Goal: Information Seeking & Learning: Learn about a topic

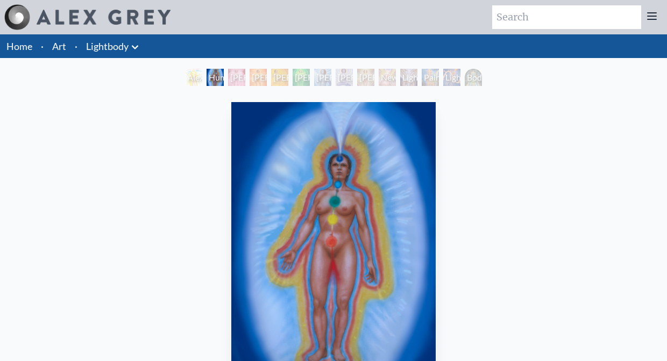
click at [232, 77] on div "[PERSON_NAME] 1" at bounding box center [236, 77] width 17 height 17
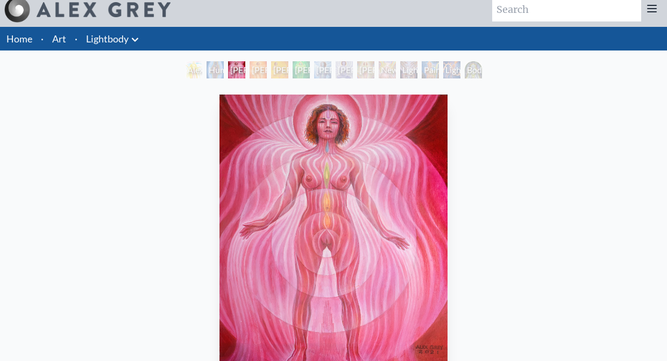
scroll to position [9, 0]
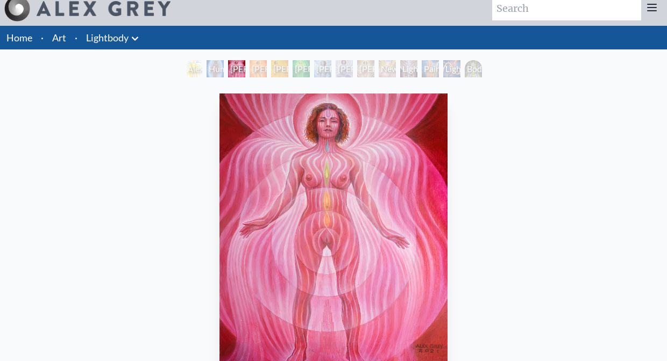
click at [252, 69] on div "Lightbody 2" at bounding box center [257, 68] width 17 height 17
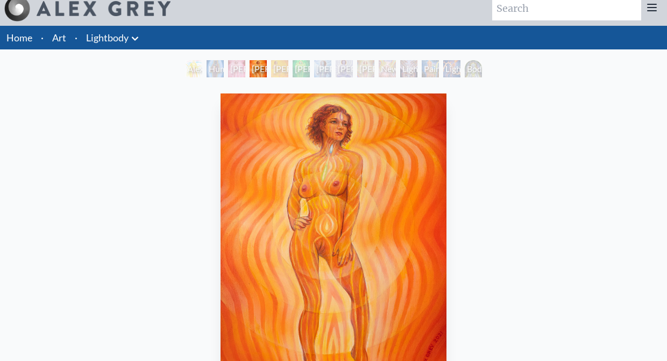
click at [305, 68] on div "Lightbody 4" at bounding box center [300, 68] width 17 height 17
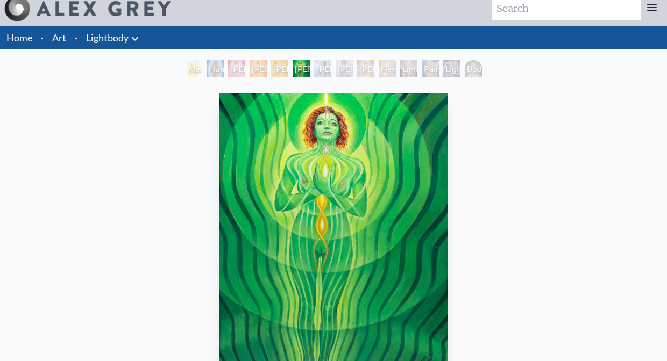
click at [342, 69] on div "Lightbody 6" at bounding box center [343, 68] width 17 height 17
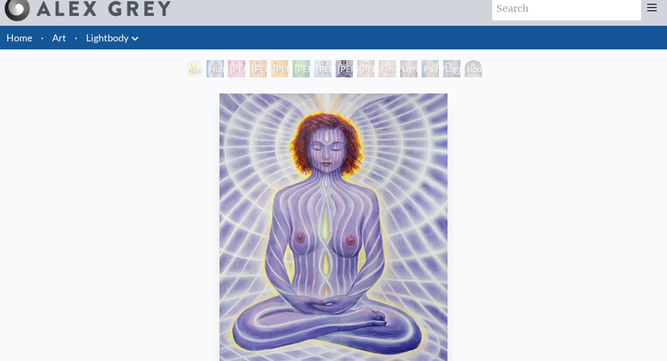
click at [381, 67] on div "Newborn" at bounding box center [386, 68] width 17 height 17
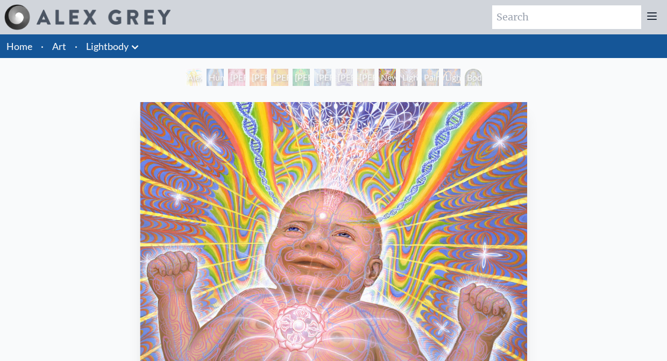
click at [408, 77] on div "Lightweaver" at bounding box center [408, 77] width 17 height 17
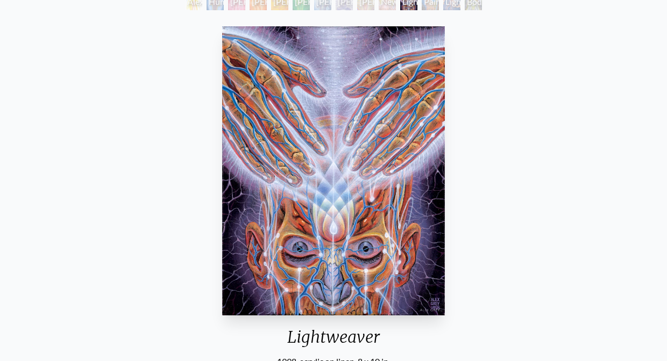
scroll to position [69, 0]
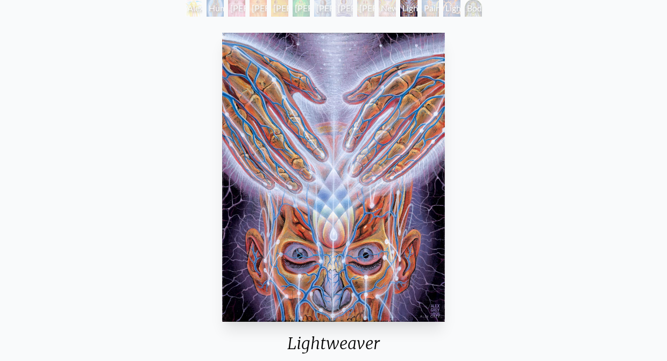
click at [427, 5] on div "Painting" at bounding box center [429, 7] width 17 height 17
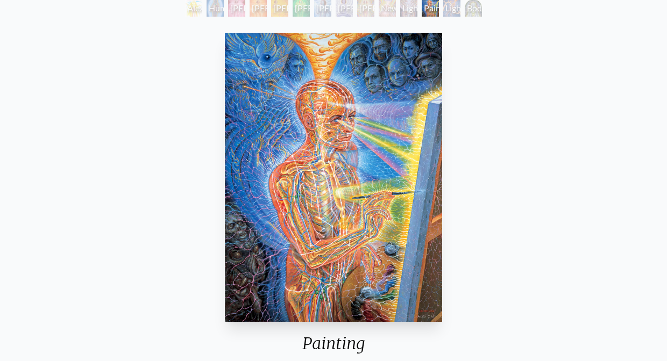
click at [459, 5] on div "Lightworker" at bounding box center [451, 7] width 17 height 17
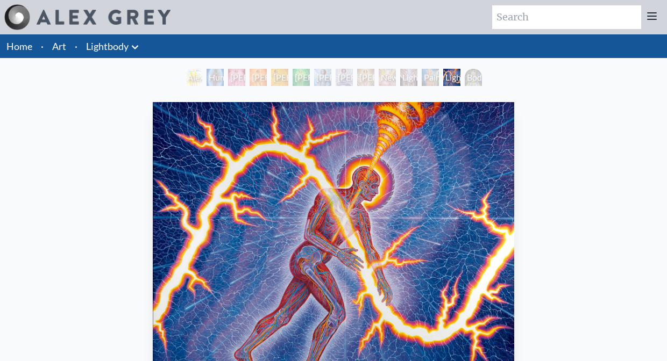
click at [476, 80] on div "Body/Mind as a Vibratory Field of Energy" at bounding box center [472, 77] width 17 height 17
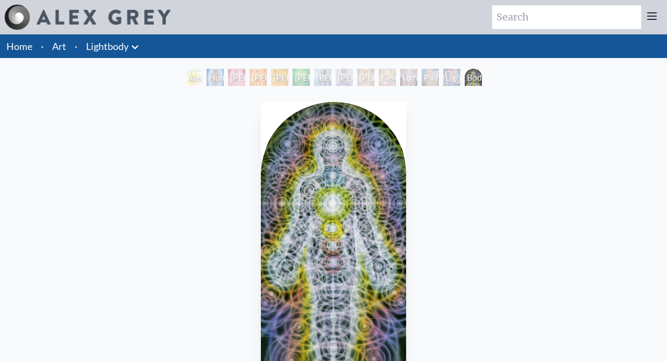
click at [459, 76] on div "Lightworker" at bounding box center [451, 77] width 17 height 17
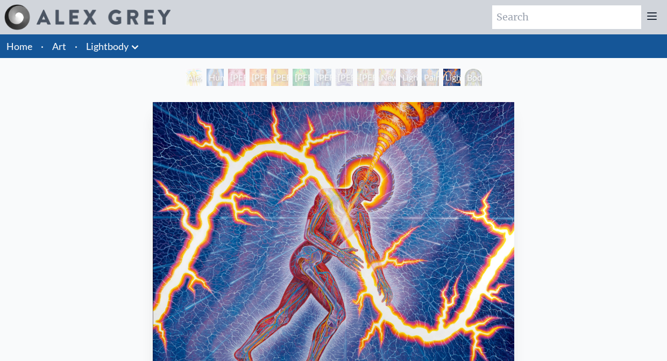
click at [425, 75] on div "Painting" at bounding box center [429, 77] width 17 height 17
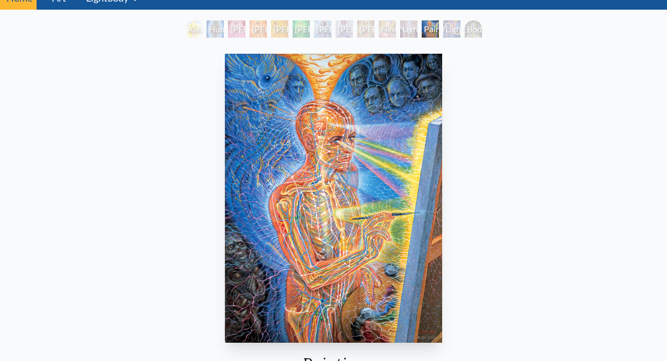
scroll to position [42, 0]
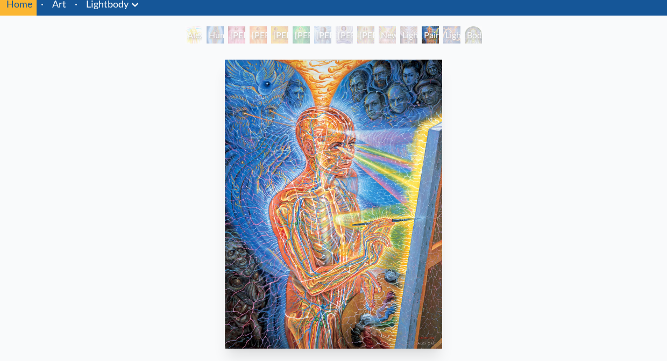
click at [404, 37] on div "Lightweaver" at bounding box center [408, 34] width 17 height 17
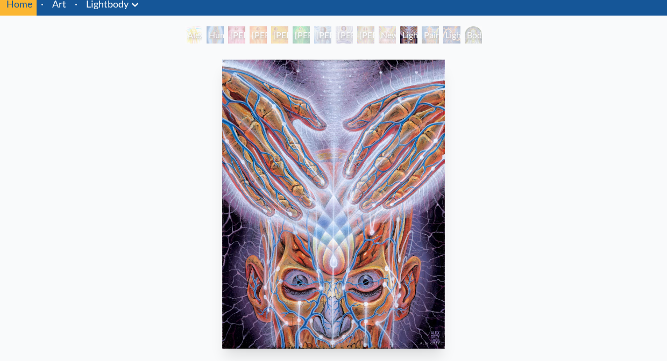
click at [378, 33] on div "Newborn" at bounding box center [386, 34] width 17 height 17
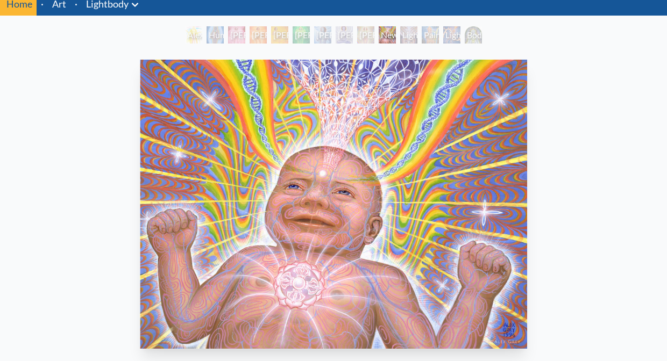
click at [357, 33] on div "Lightbody 7" at bounding box center [365, 34] width 17 height 17
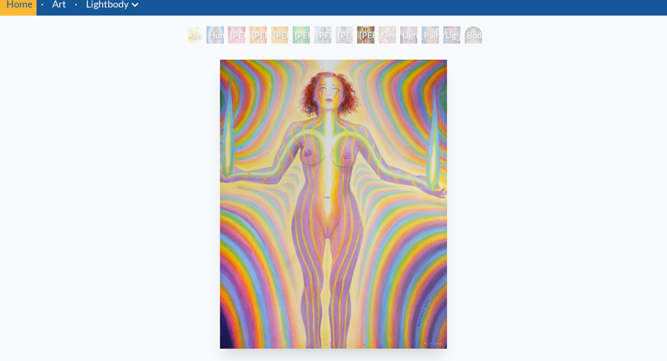
click at [335, 31] on div "Lightbody 6" at bounding box center [343, 34] width 17 height 17
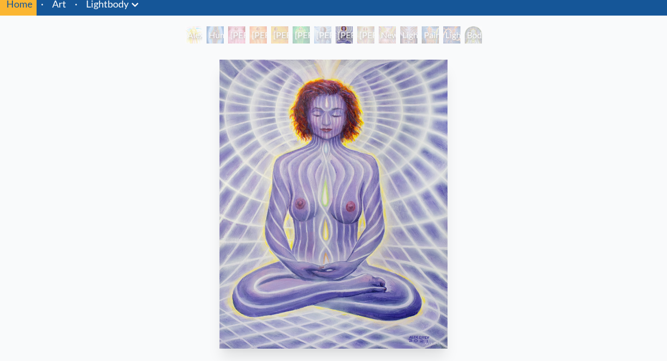
click at [314, 31] on div "Lightbody 5" at bounding box center [322, 34] width 17 height 17
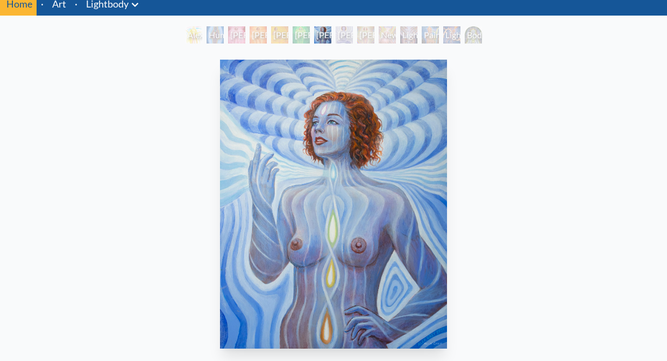
click at [292, 31] on div "Lightbody 4" at bounding box center [300, 34] width 17 height 17
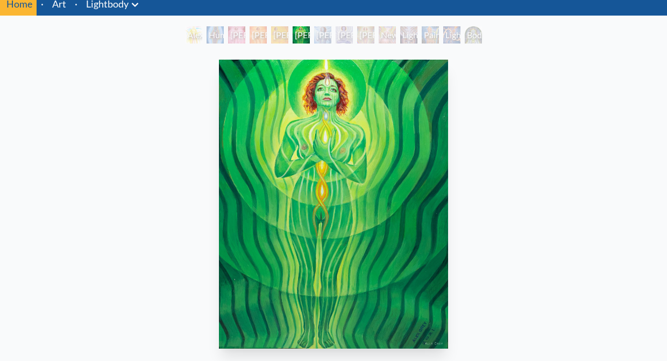
click at [265, 32] on div "Lightbody 2" at bounding box center [257, 34] width 17 height 17
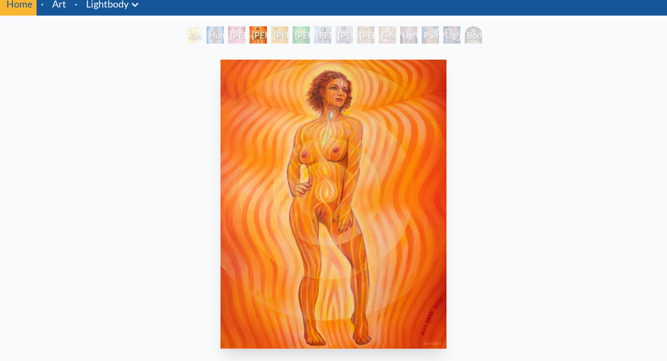
click at [228, 33] on div "Lightbody 1" at bounding box center [236, 34] width 17 height 17
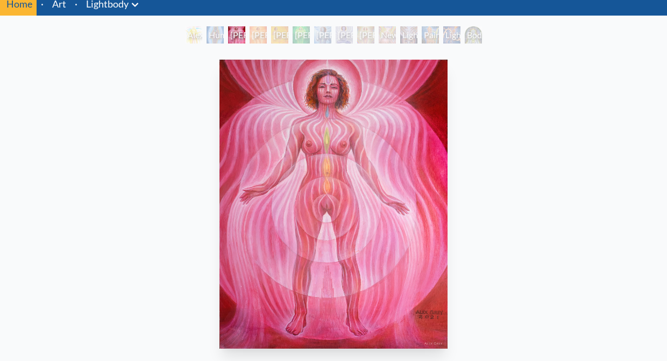
click at [206, 33] on div "Human Energy Field" at bounding box center [214, 34] width 17 height 17
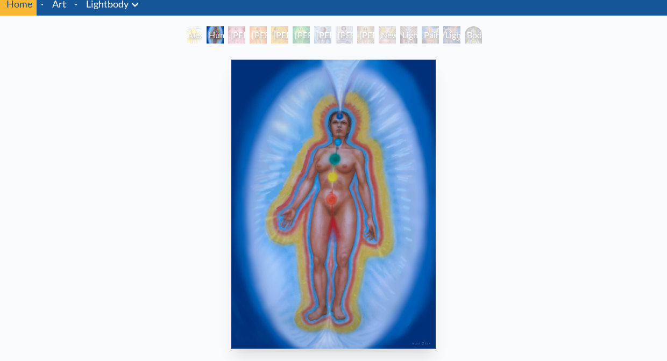
click at [191, 33] on div "Alexza" at bounding box center [193, 34] width 17 height 17
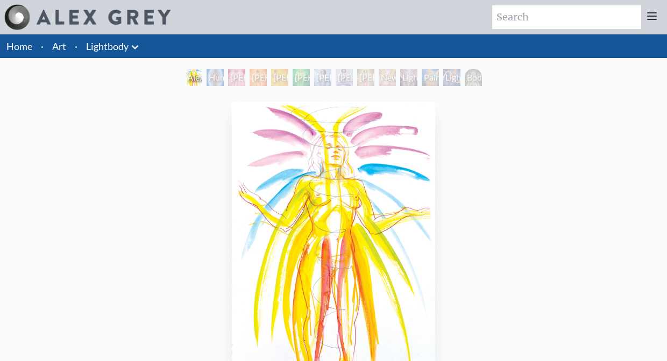
click at [55, 49] on link "Art" at bounding box center [59, 46] width 14 height 15
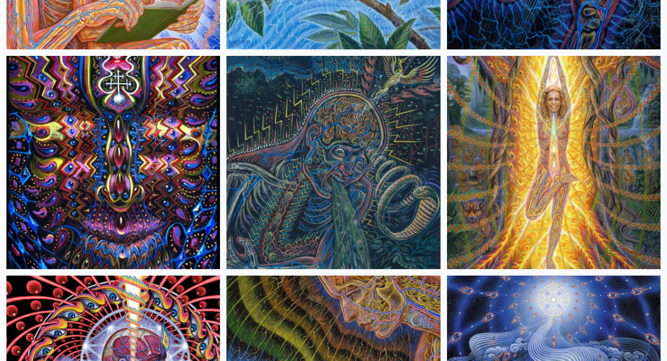
click at [600, 115] on img at bounding box center [553, 162] width 213 height 213
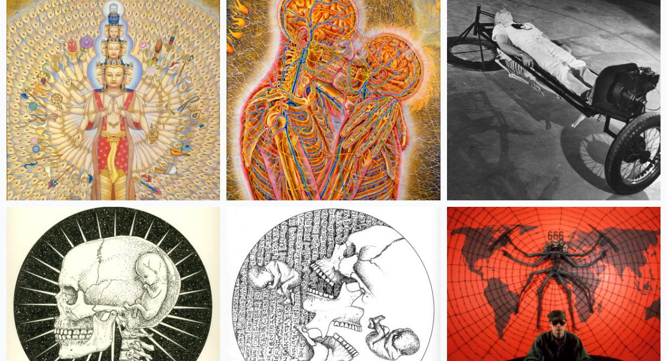
scroll to position [21258, 0]
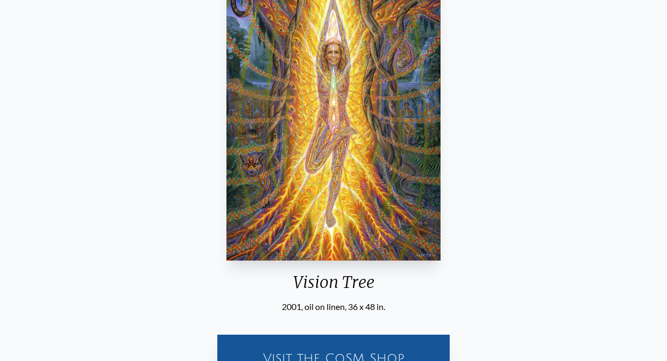
scroll to position [131, 0]
